Goal: Task Accomplishment & Management: Manage account settings

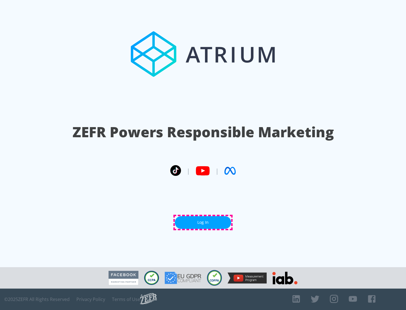
click at [203, 223] on link "Log In" at bounding box center [203, 222] width 56 height 13
